Goal: Transaction & Acquisition: Purchase product/service

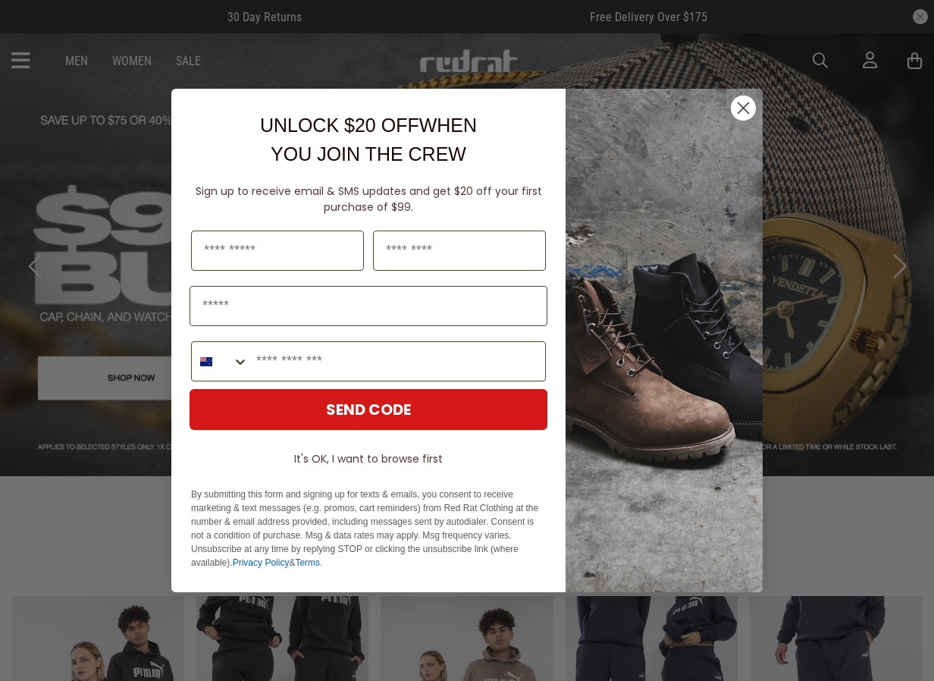
click at [739, 102] on circle "Close dialog" at bounding box center [743, 108] width 25 height 25
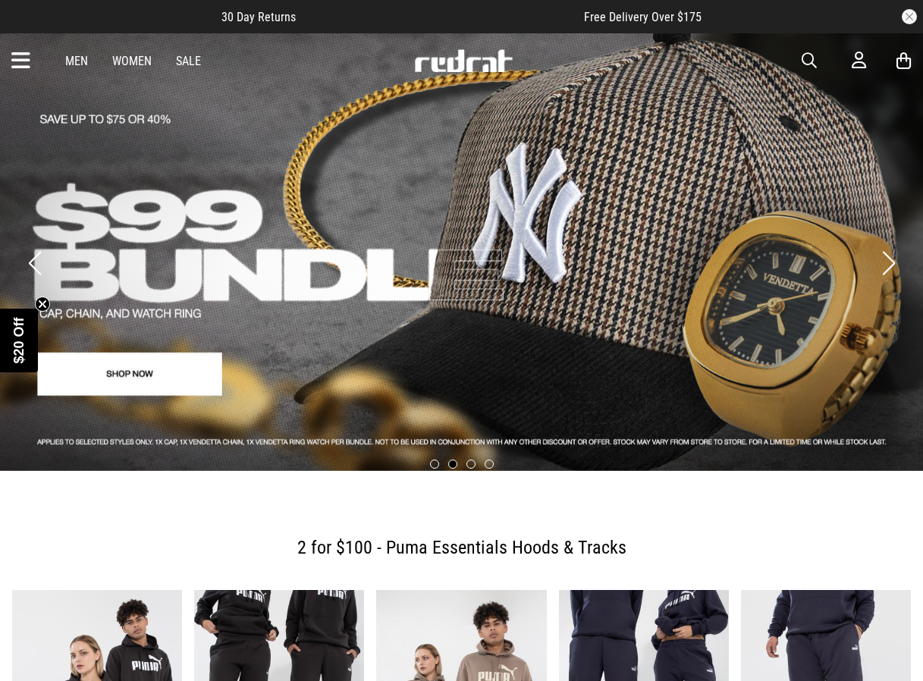
click at [17, 58] on icon at bounding box center [20, 61] width 19 height 25
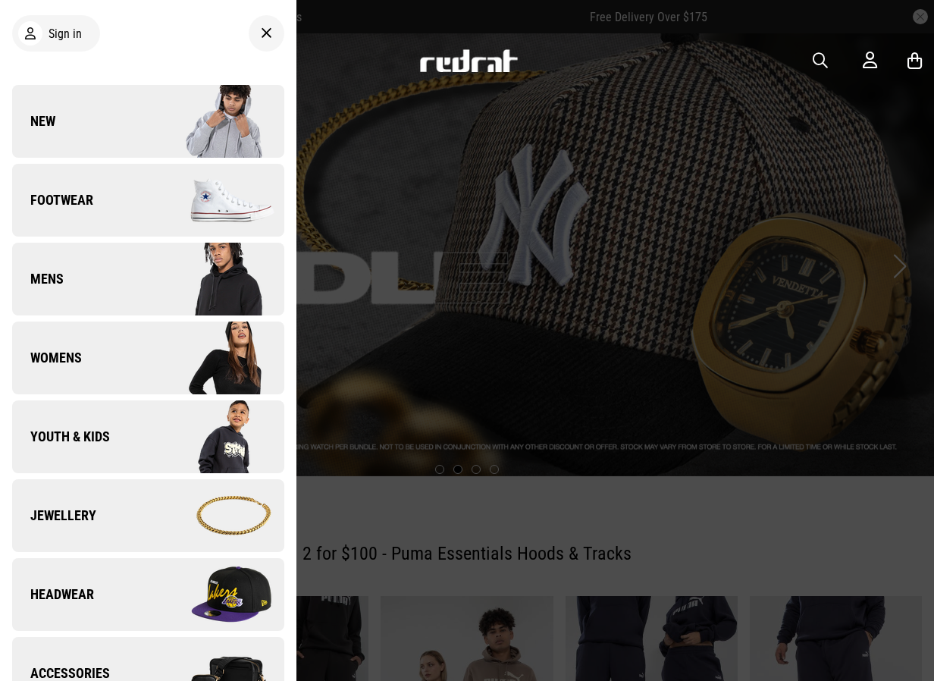
click at [59, 279] on span "Mens" at bounding box center [38, 279] width 52 height 18
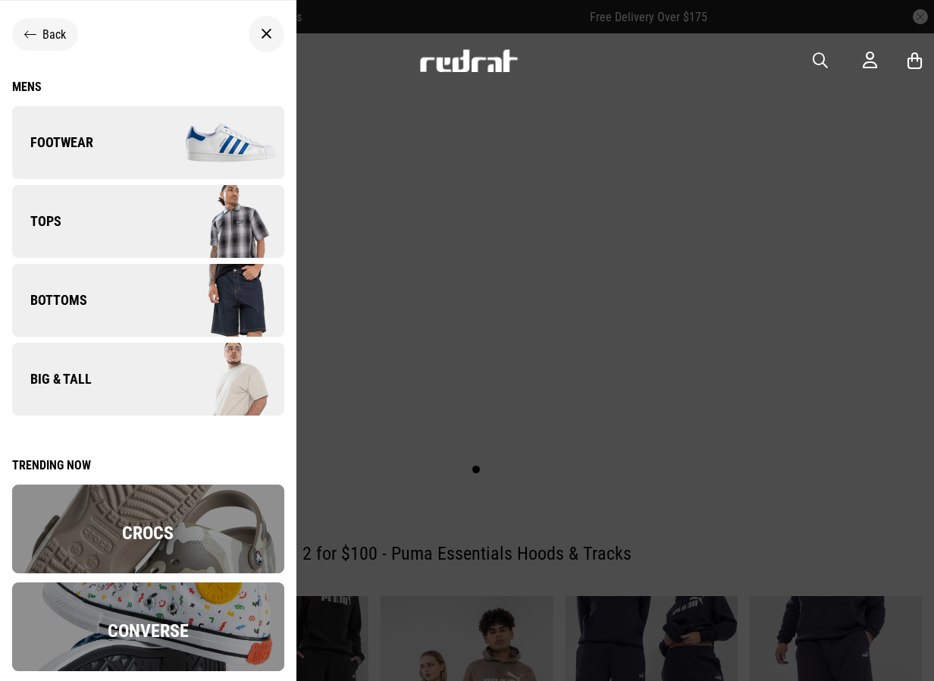
click at [65, 300] on span "Bottoms" at bounding box center [49, 300] width 75 height 18
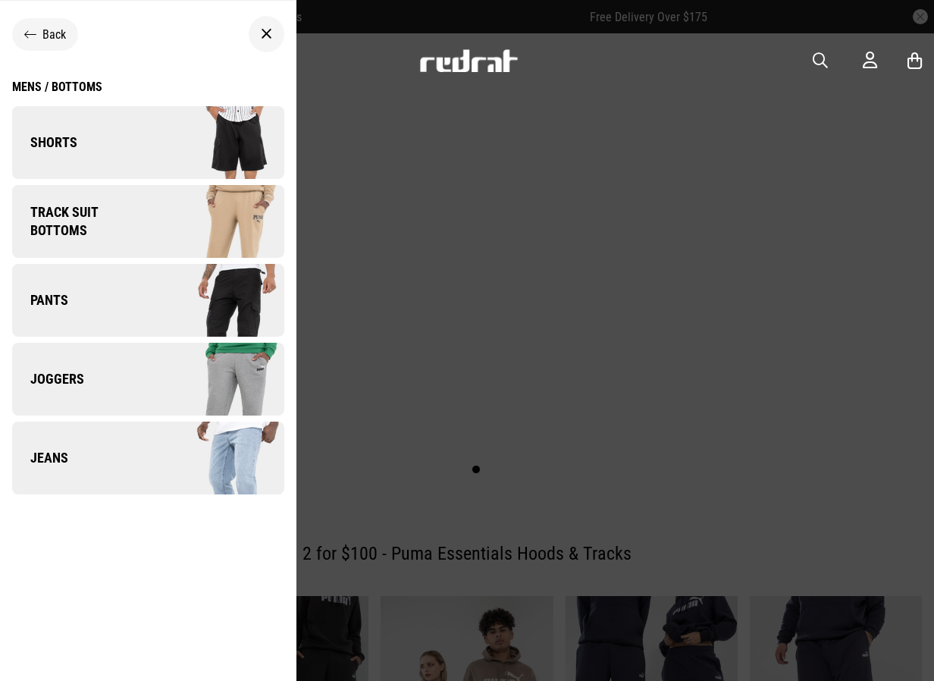
click at [74, 217] on span "Track Suit Bottoms" at bounding box center [82, 221] width 141 height 36
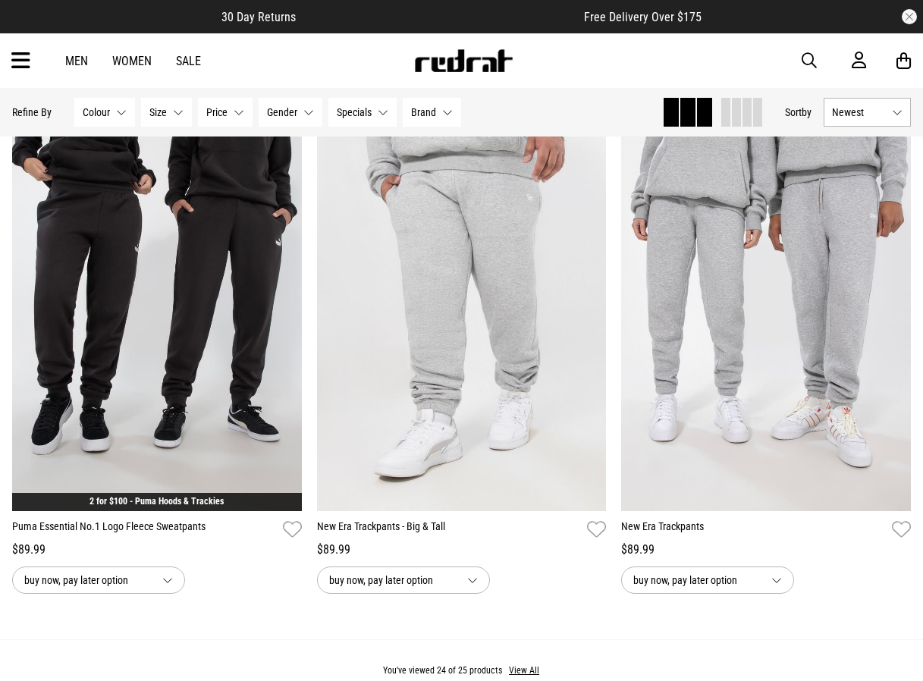
scroll to position [3868, 0]
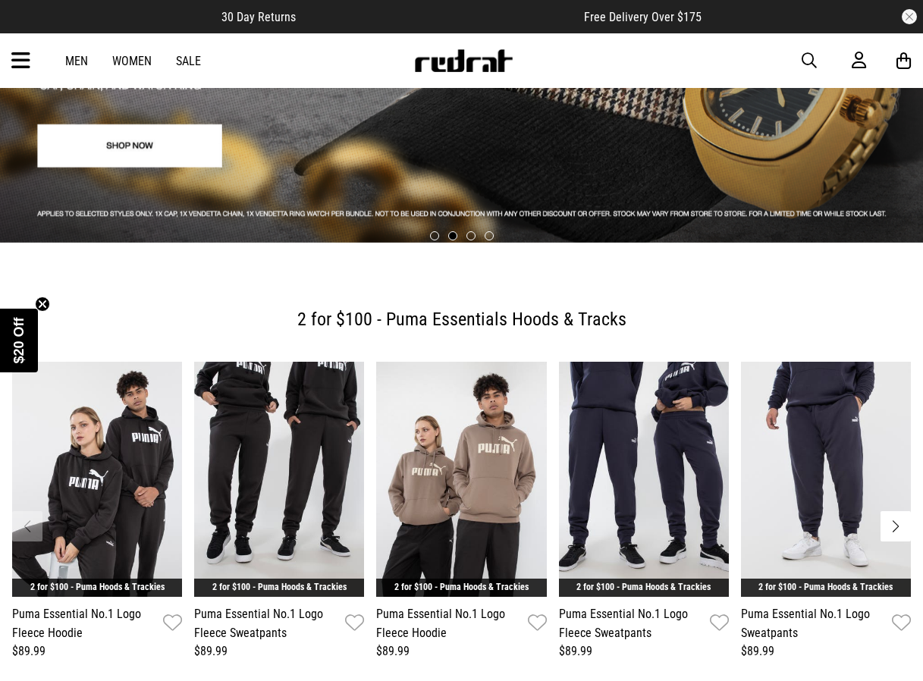
click at [86, 61] on link "Men" at bounding box center [76, 61] width 23 height 14
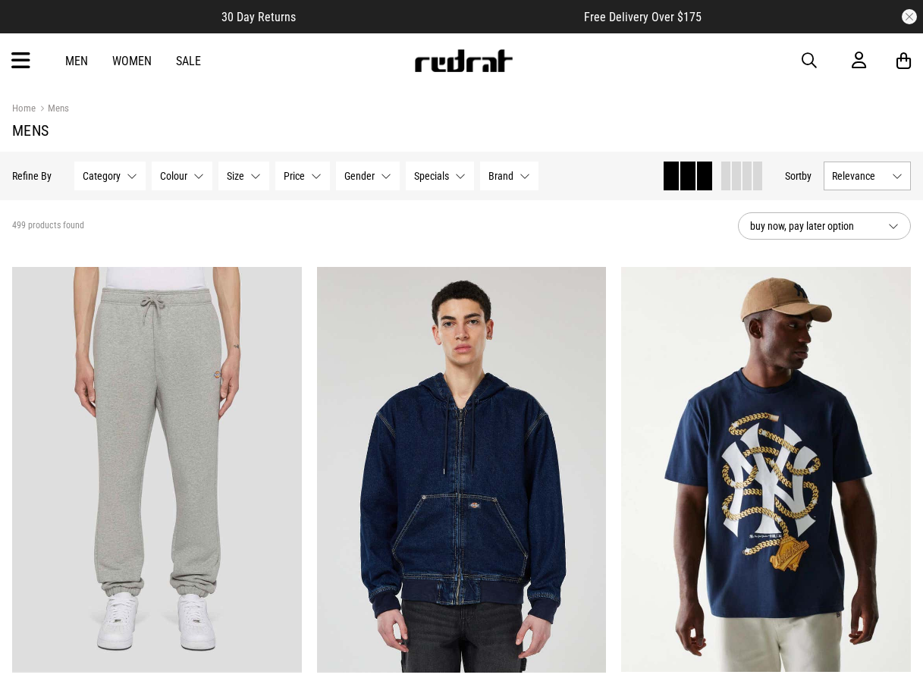
click at [27, 55] on icon at bounding box center [20, 61] width 19 height 25
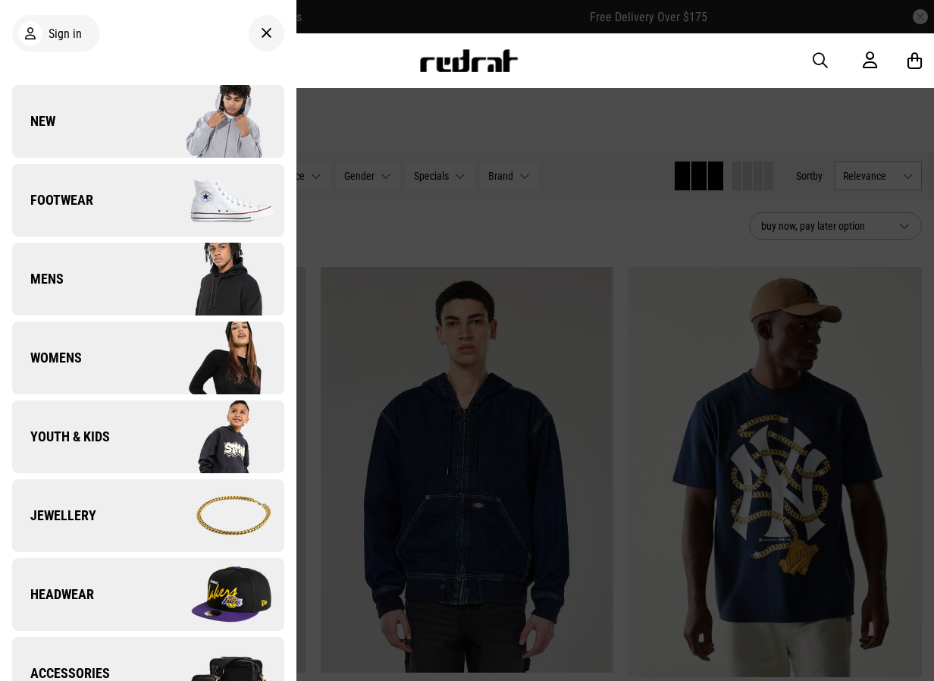
click at [73, 284] on link "Mens" at bounding box center [148, 279] width 272 height 73
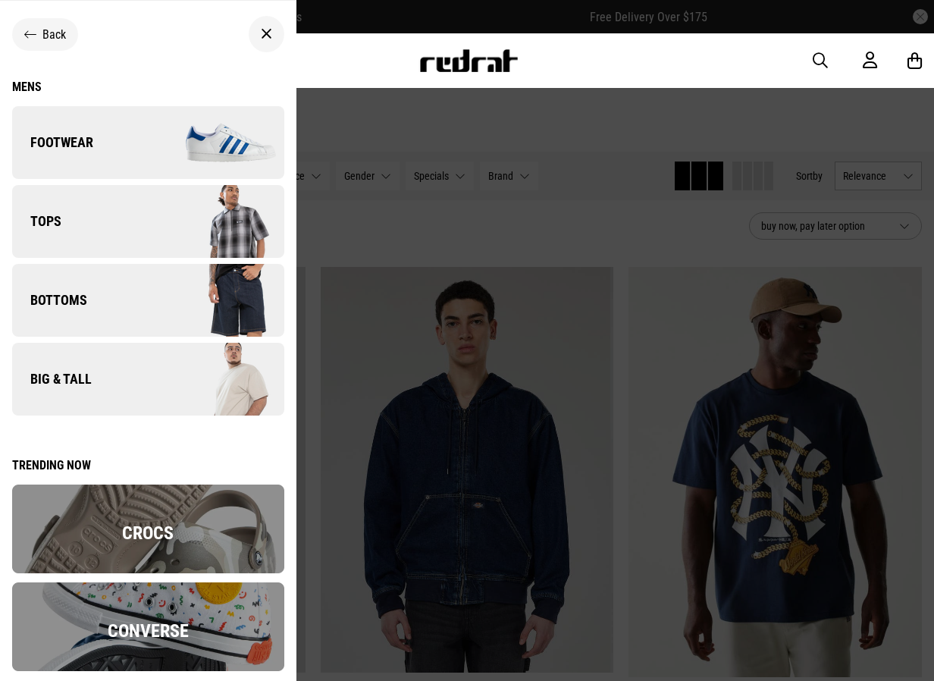
click at [66, 296] on span "Bottoms" at bounding box center [49, 300] width 75 height 18
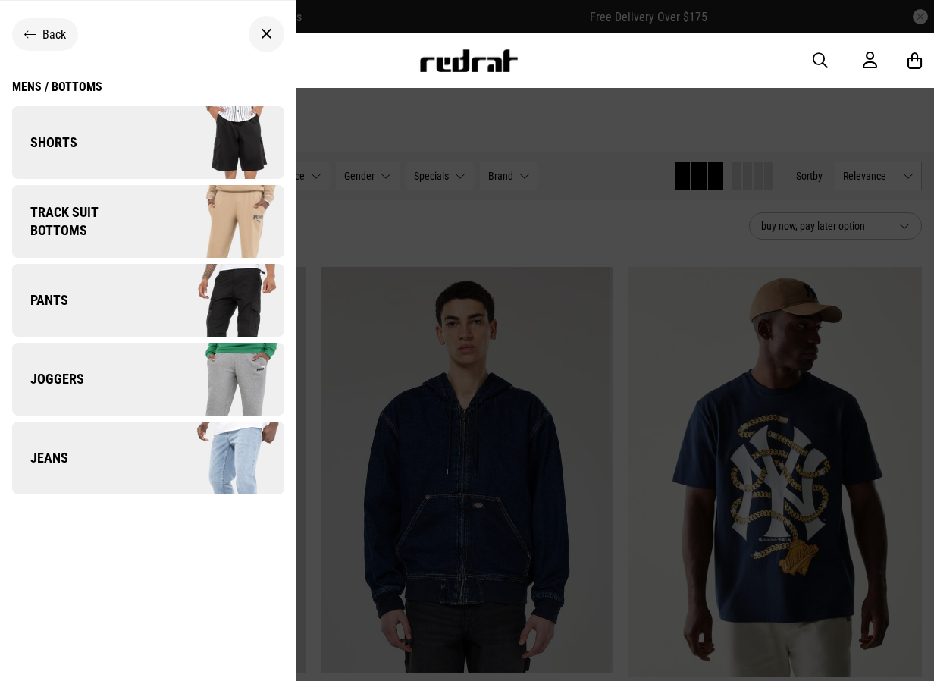
click at [57, 303] on span "Pants" at bounding box center [40, 300] width 56 height 18
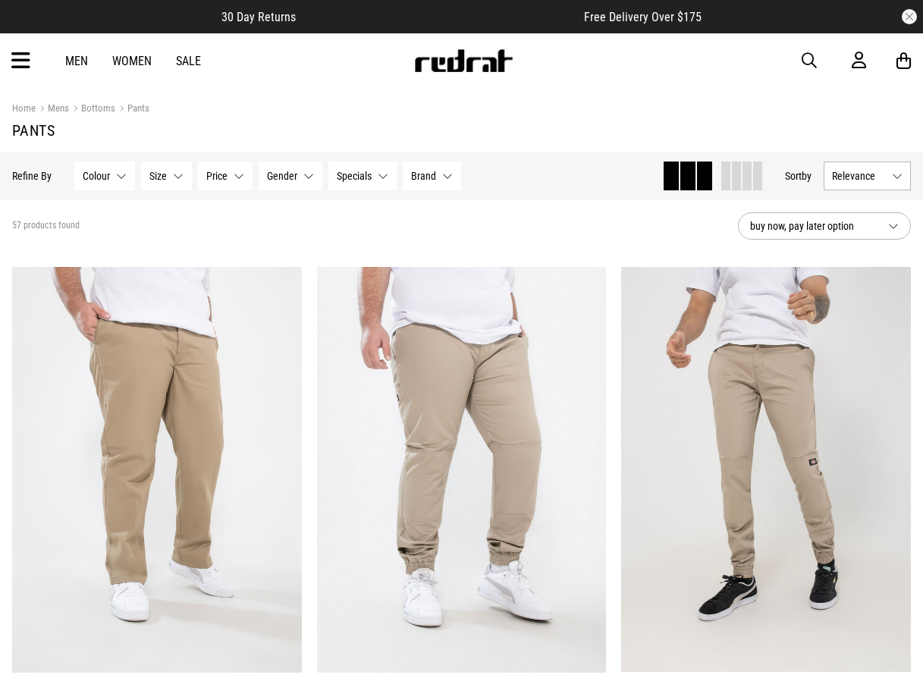
click at [23, 61] on icon at bounding box center [20, 61] width 19 height 25
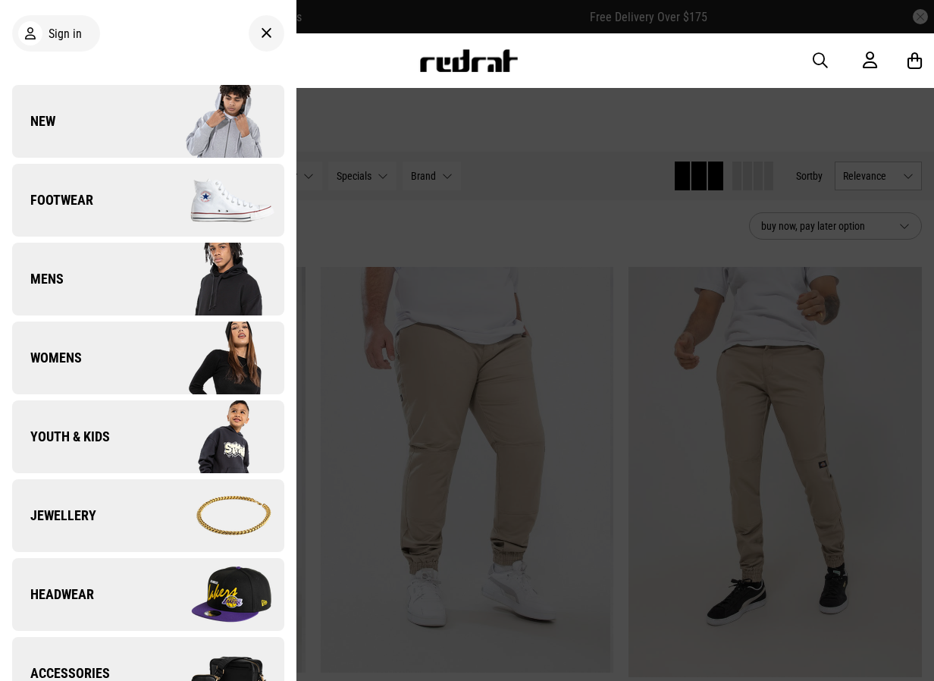
click at [56, 285] on span "Mens" at bounding box center [38, 279] width 52 height 18
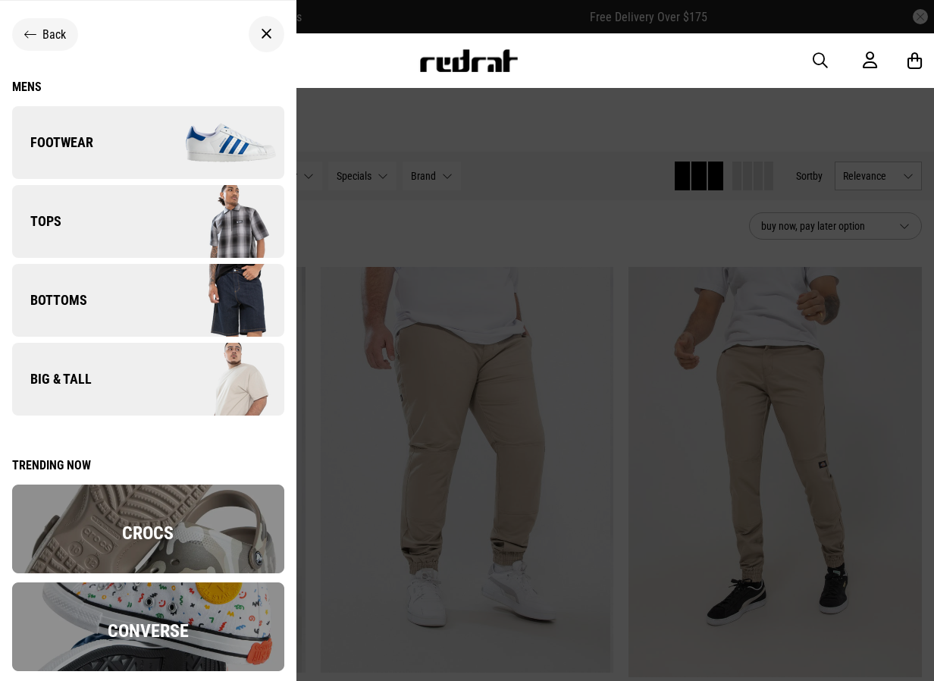
click at [55, 299] on span "Bottoms" at bounding box center [49, 300] width 75 height 18
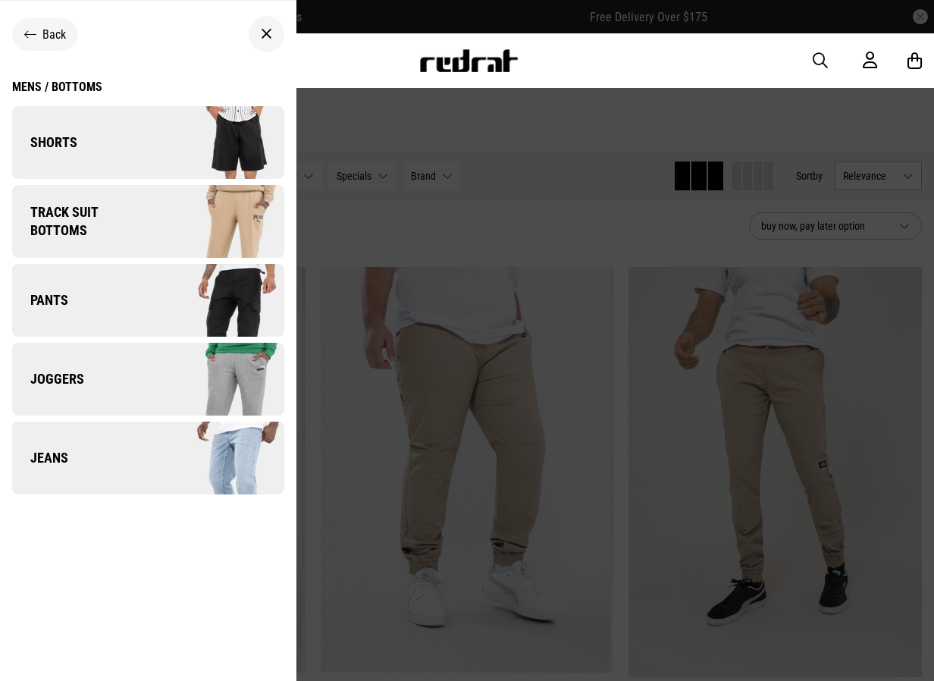
click at [49, 218] on span "Track Suit Bottoms" at bounding box center [82, 221] width 141 height 36
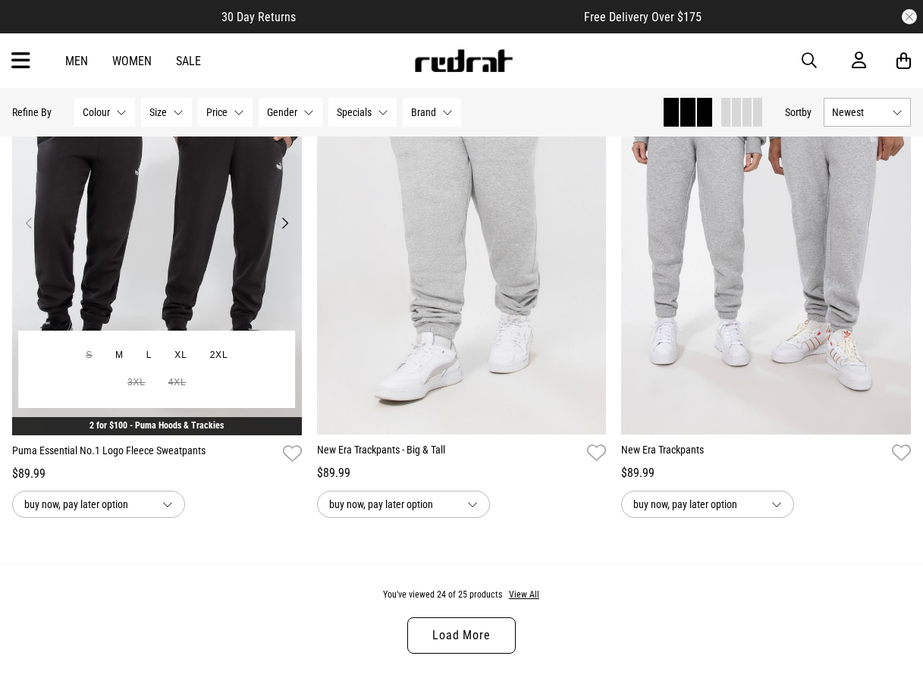
scroll to position [3944, 0]
